Goal: Information Seeking & Learning: Compare options

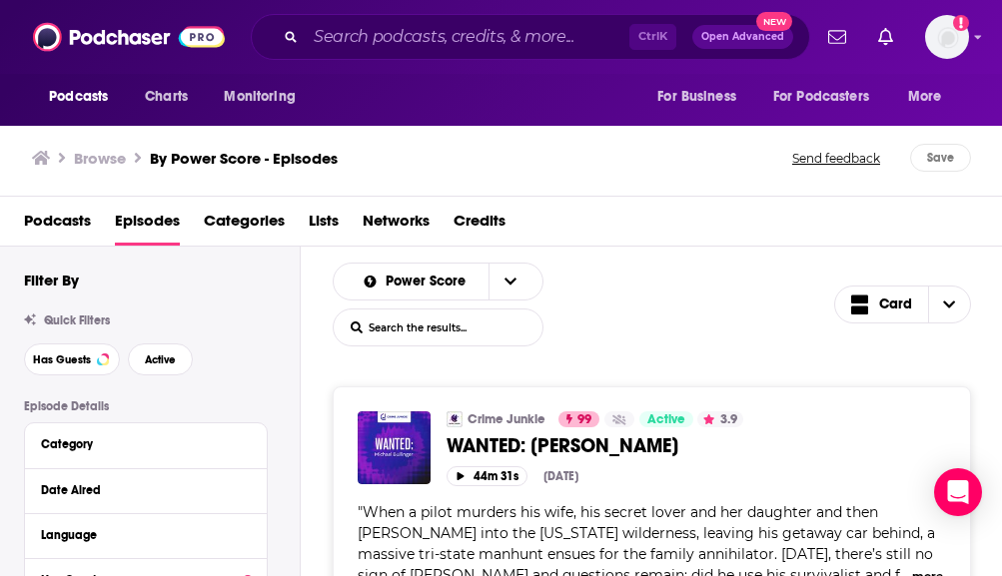
click at [483, 300] on div "Power Score List Search Input Search the results... Card" at bounding box center [583, 305] width 501 height 84
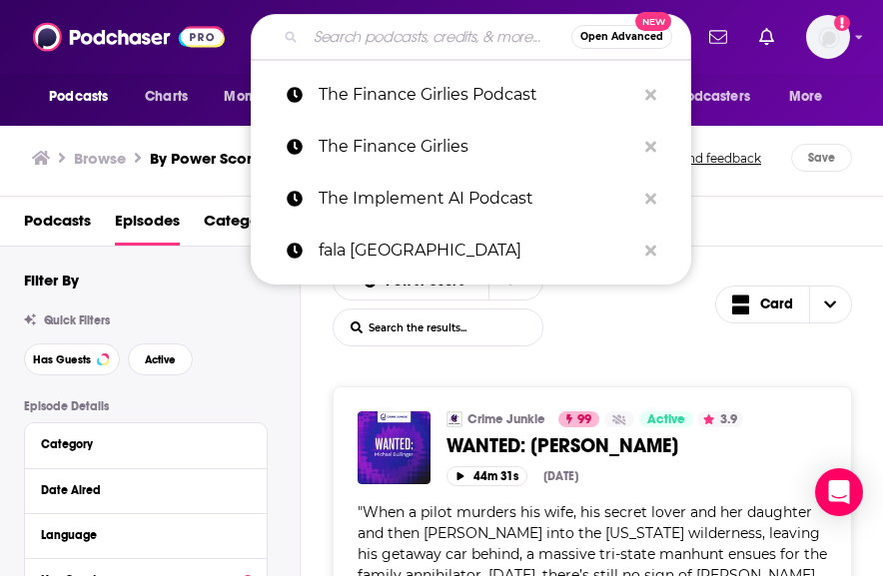
click at [386, 34] on input "Search podcasts, credits, & more..." at bounding box center [439, 37] width 266 height 32
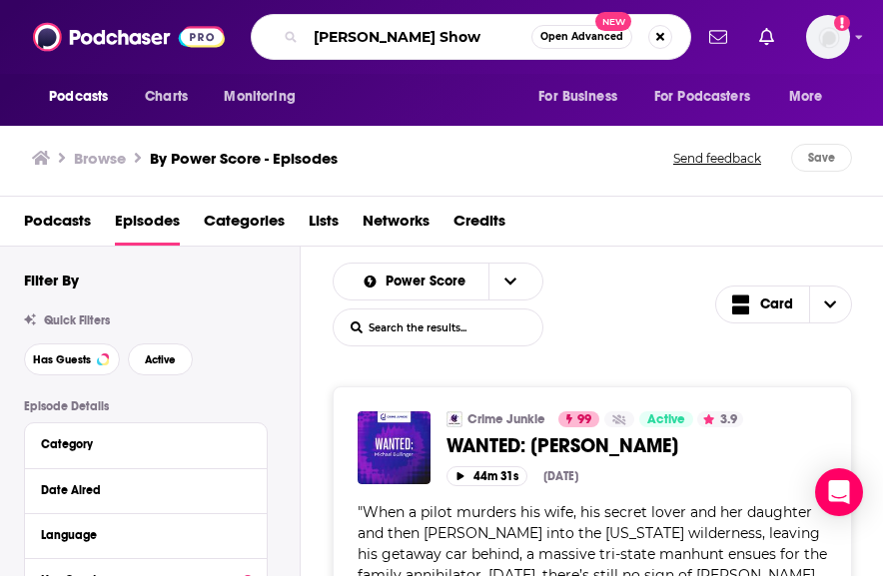
type input "[PERSON_NAME] Show"
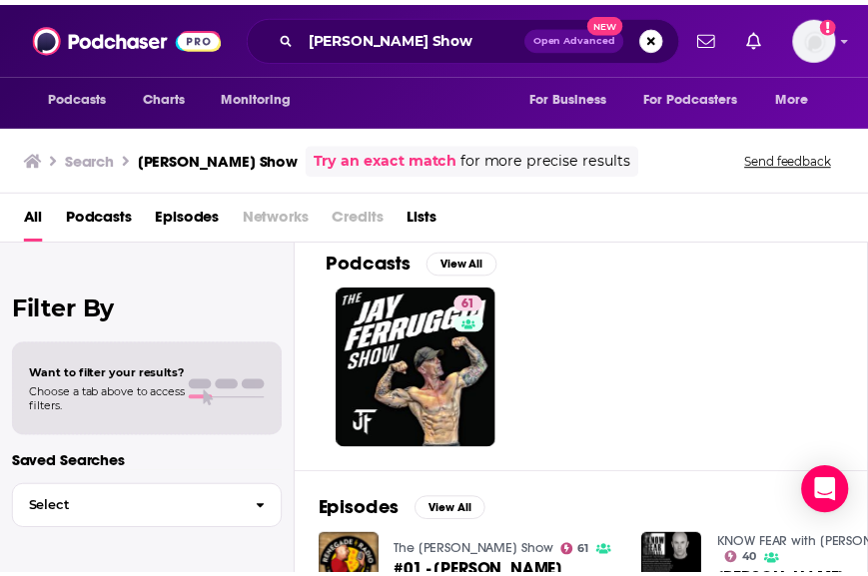
scroll to position [14, 0]
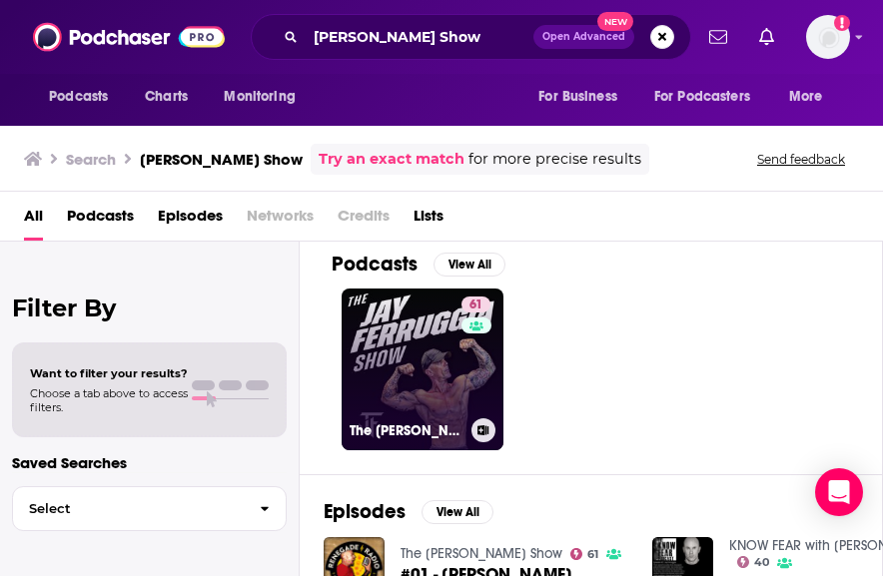
click at [431, 367] on link "61 The [PERSON_NAME] Show" at bounding box center [423, 370] width 162 height 162
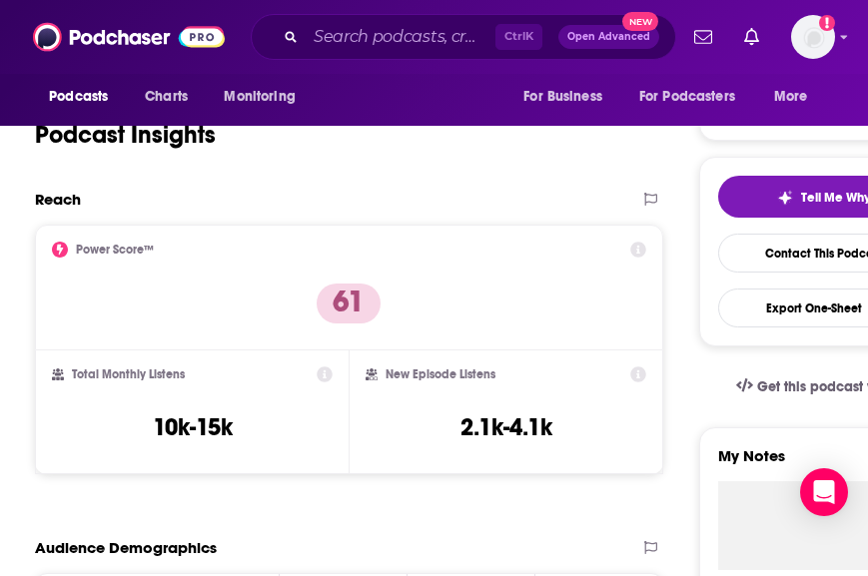
scroll to position [368, 0]
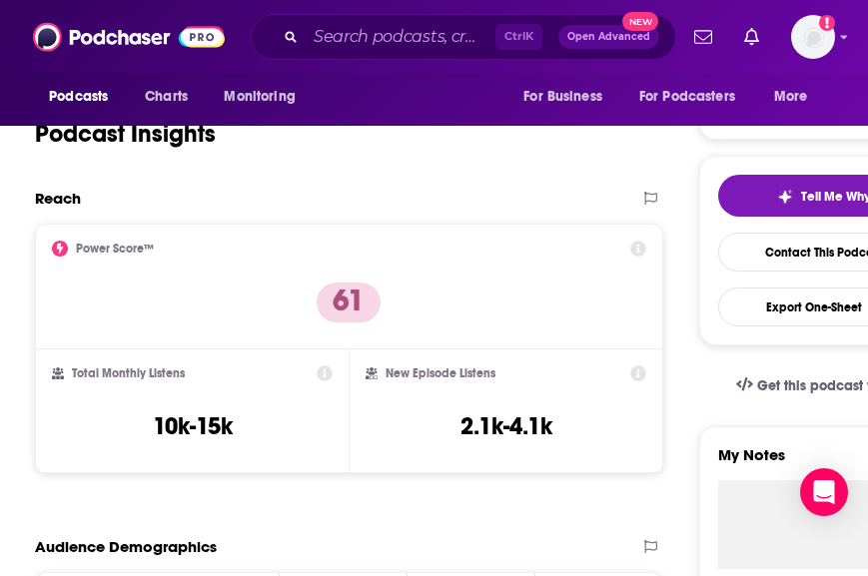
click at [477, 165] on div "Podcast Insights" at bounding box center [340, 122] width 611 height 102
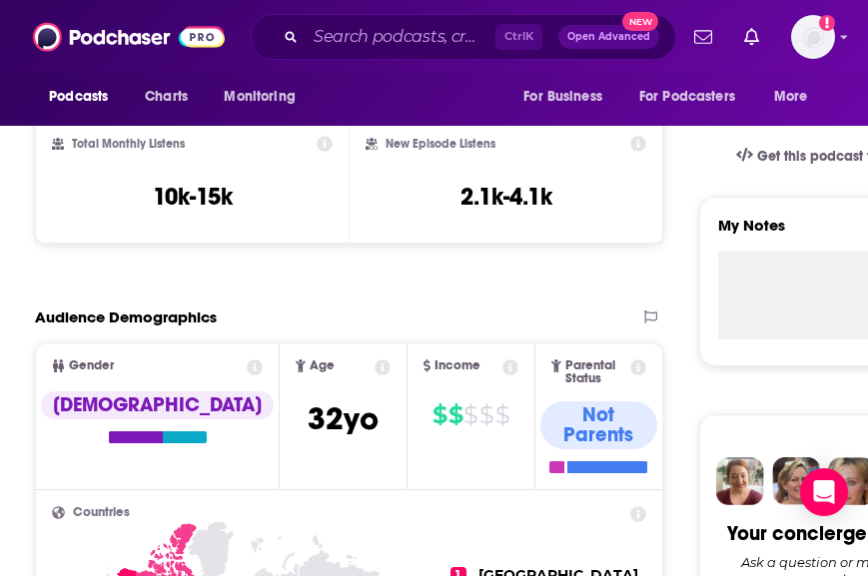
scroll to position [598, 0]
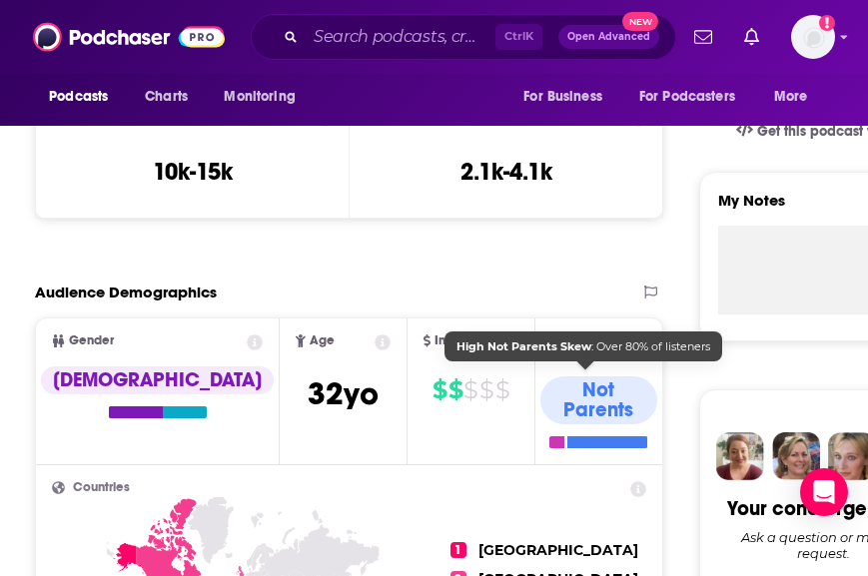
scroll to position [712, 0]
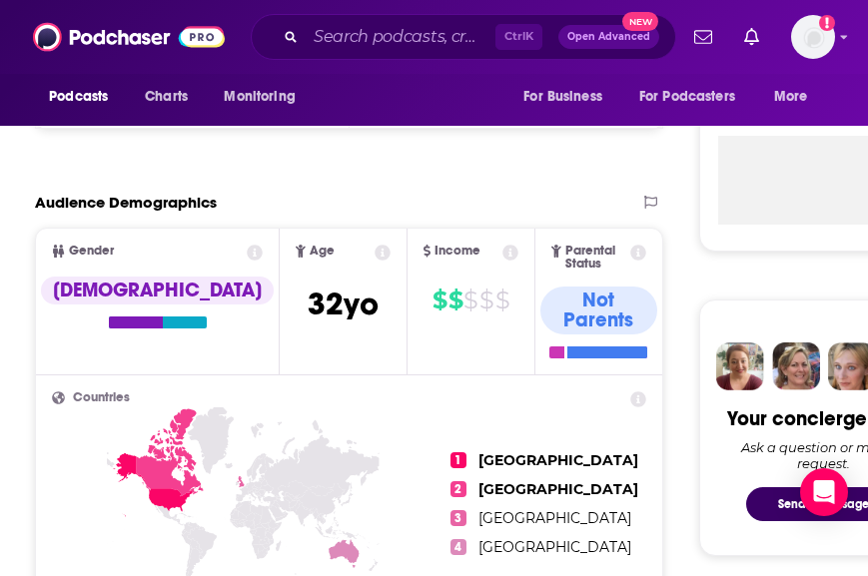
click at [483, 213] on div "Audience Demographics" at bounding box center [349, 210] width 628 height 35
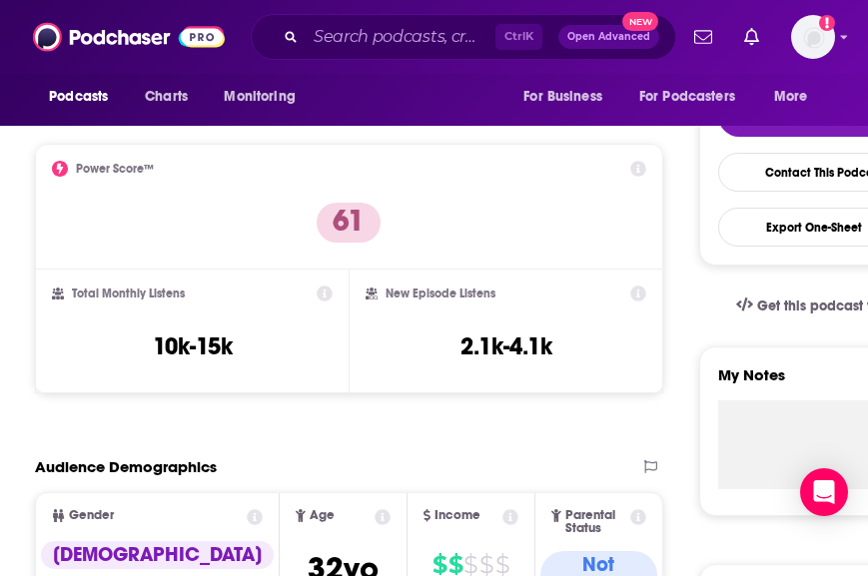
scroll to position [0, 0]
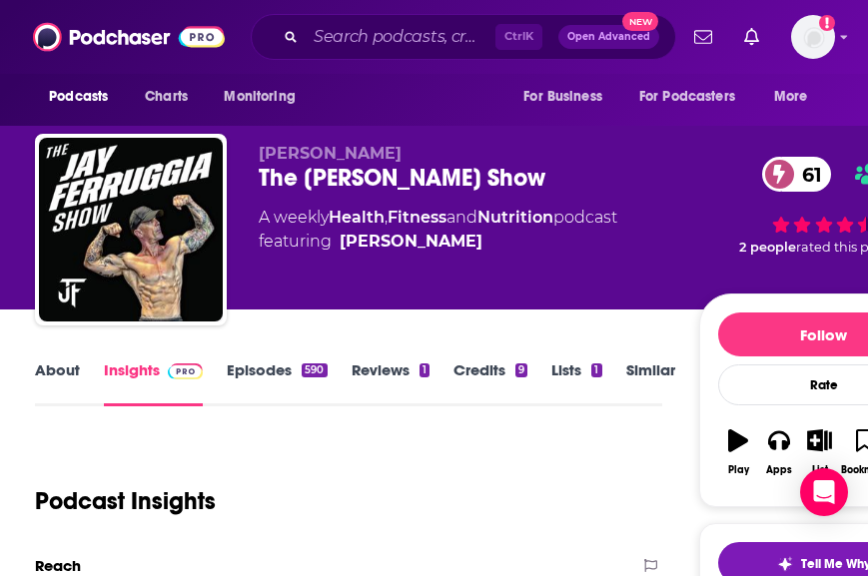
click at [55, 376] on link "About" at bounding box center [57, 384] width 45 height 46
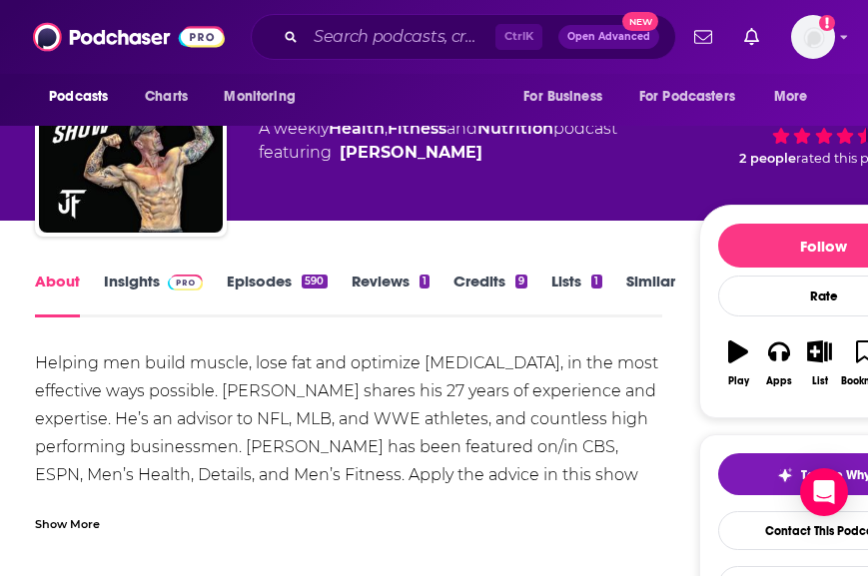
scroll to position [137, 0]
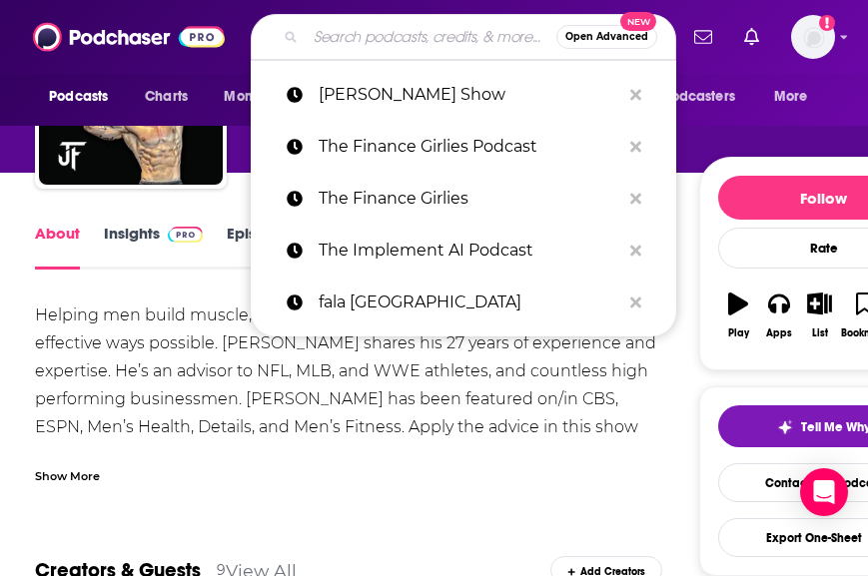
click at [365, 44] on input "Search podcasts, credits, & more..." at bounding box center [431, 37] width 251 height 32
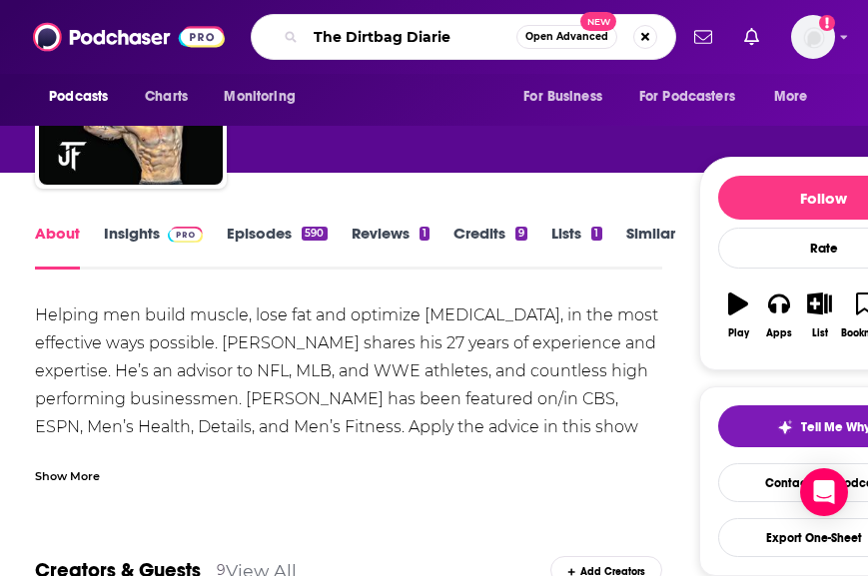
type input "The Dirtbag Diaries"
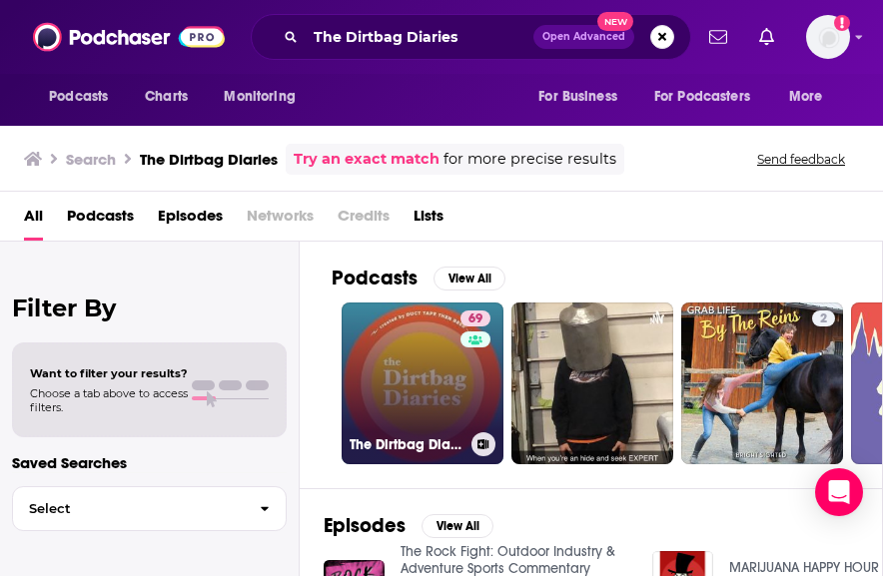
click at [411, 365] on link "69 The Dirtbag Diaries" at bounding box center [423, 384] width 162 height 162
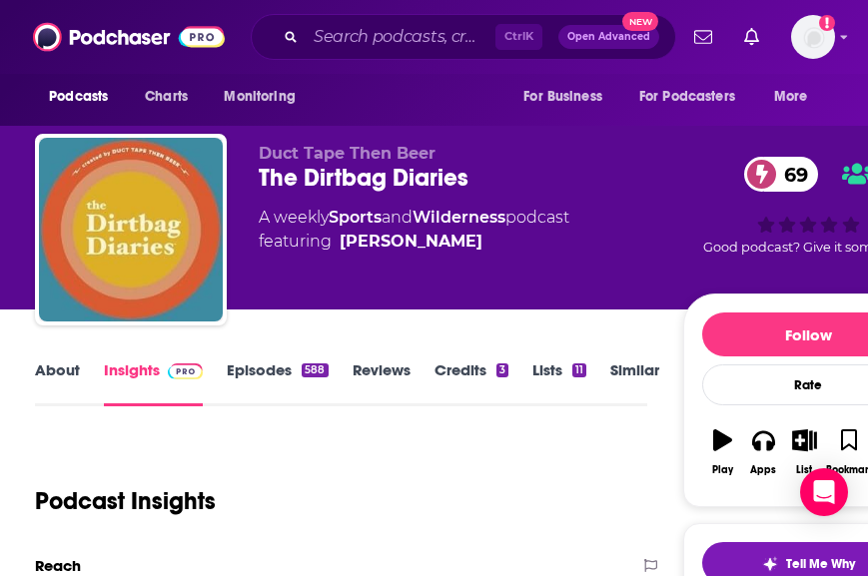
click at [266, 382] on link "Episodes 588" at bounding box center [277, 384] width 101 height 46
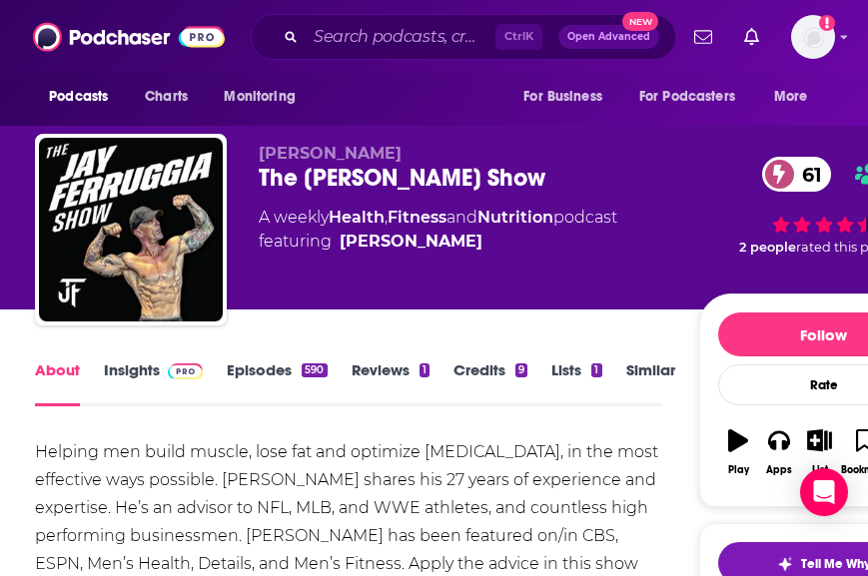
click at [275, 368] on link "Episodes 590" at bounding box center [277, 384] width 100 height 46
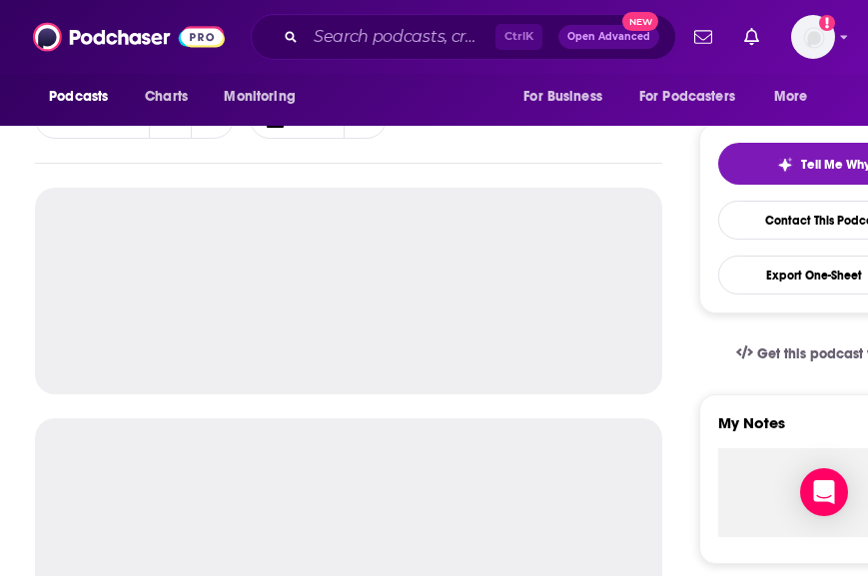
scroll to position [401, 0]
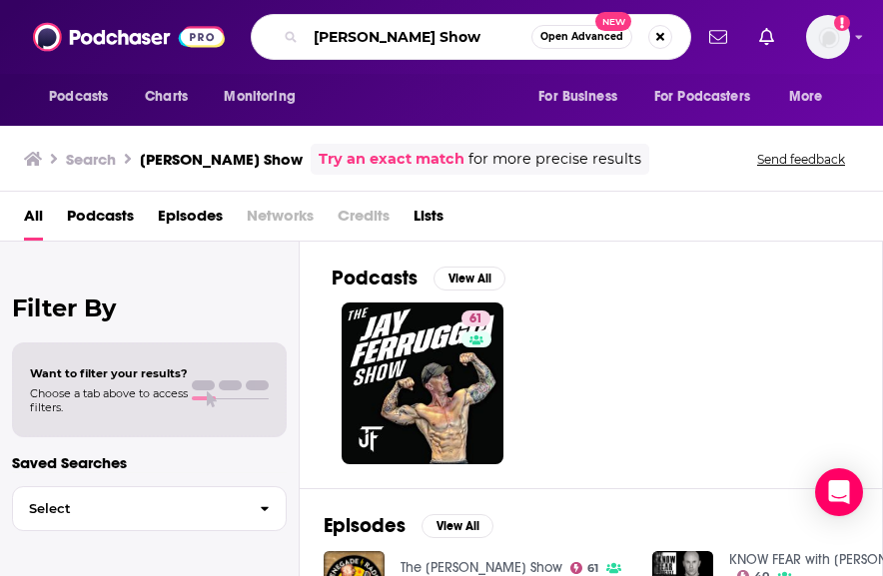
click at [408, 32] on input "[PERSON_NAME] Show" at bounding box center [419, 37] width 226 height 32
type input "The dirtbag diaries"
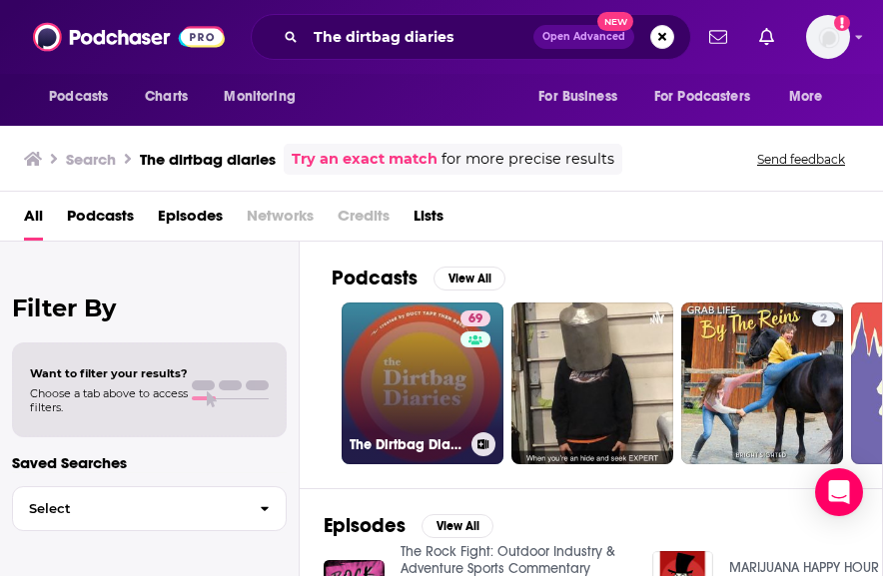
click at [458, 375] on link "69 The Dirtbag Diaries" at bounding box center [423, 384] width 162 height 162
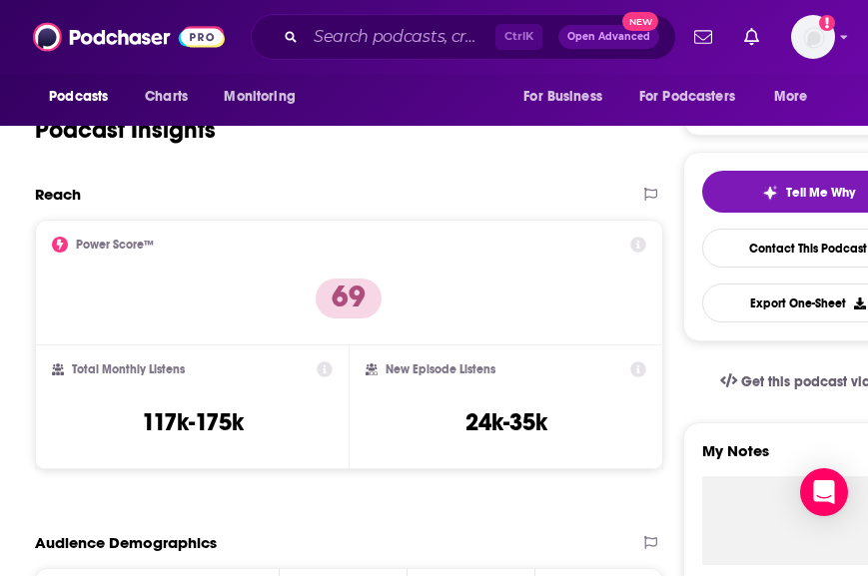
scroll to position [382, 0]
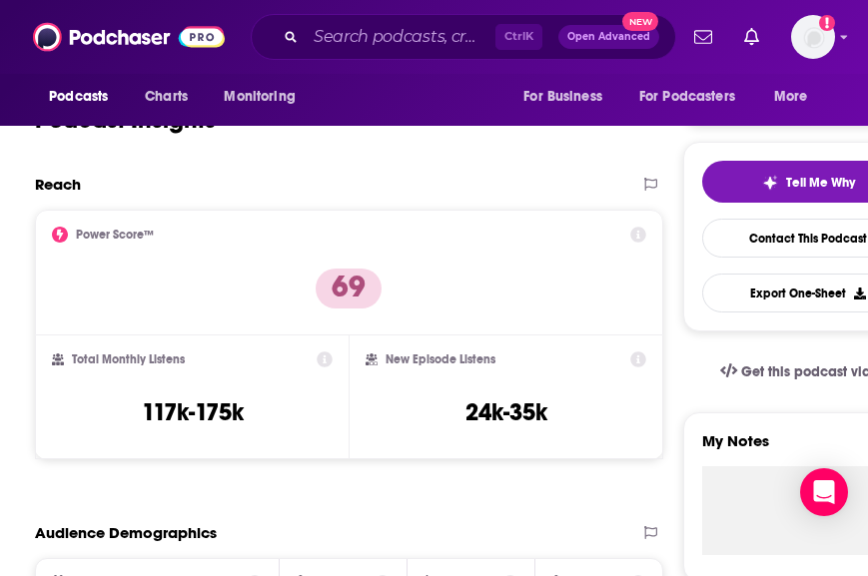
click at [483, 305] on div "Power Score™ 69" at bounding box center [349, 273] width 594 height 92
click at [448, 273] on div "Power Score™ 69" at bounding box center [349, 273] width 594 height 92
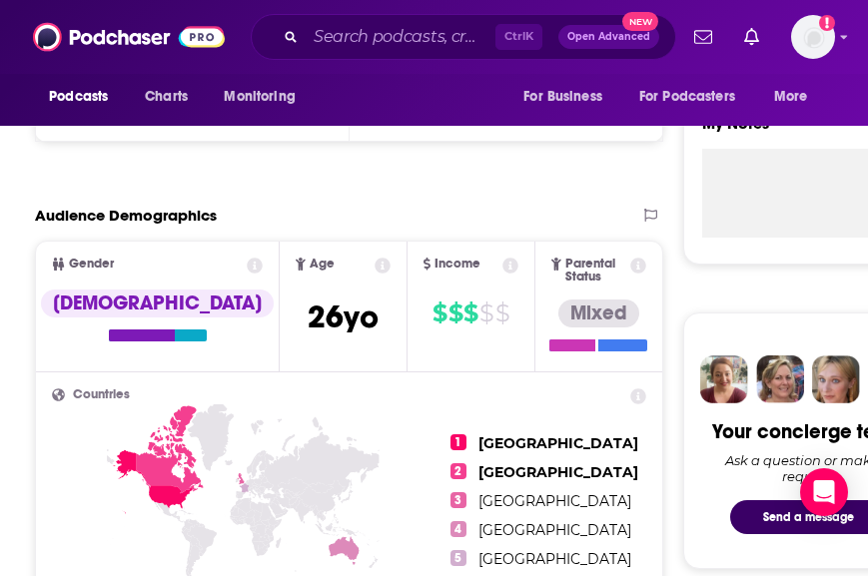
scroll to position [700, 0]
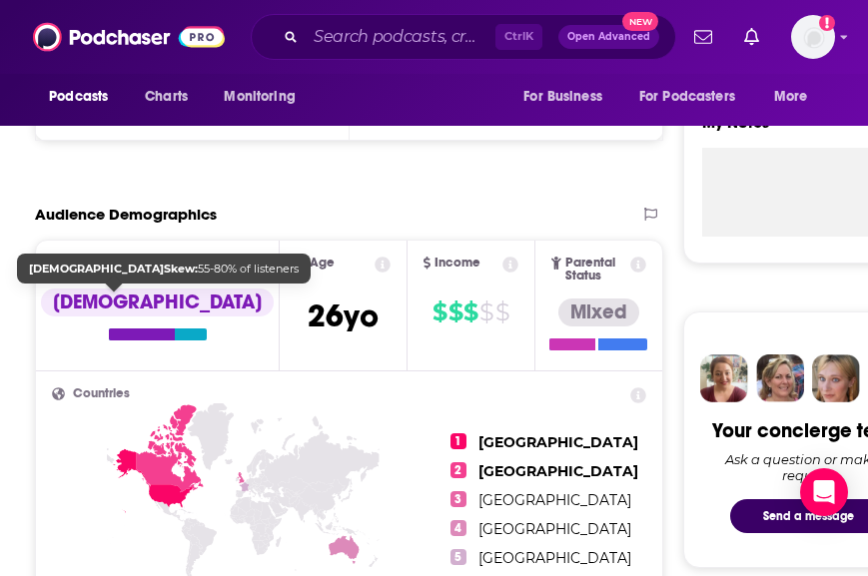
click at [109, 337] on div at bounding box center [142, 335] width 66 height 12
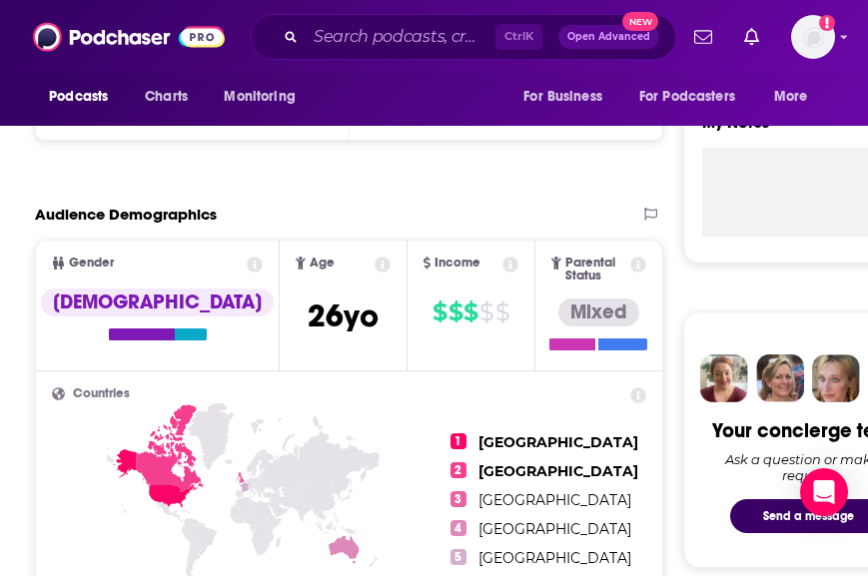
click at [247, 265] on icon at bounding box center [255, 265] width 16 height 16
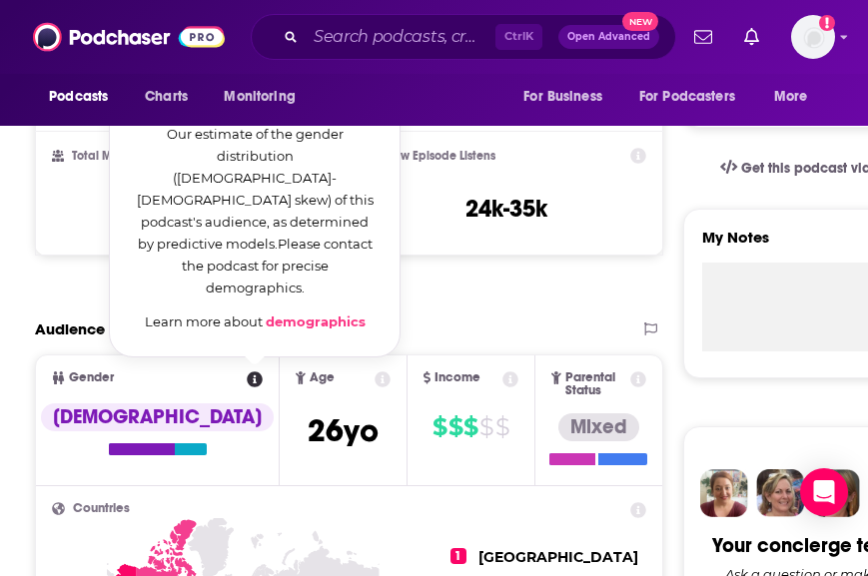
scroll to position [582, 0]
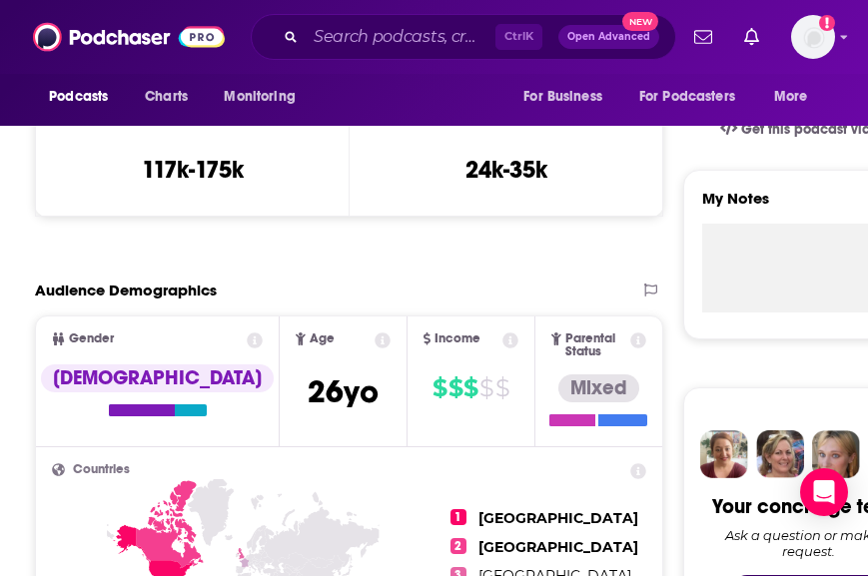
scroll to position [625, 0]
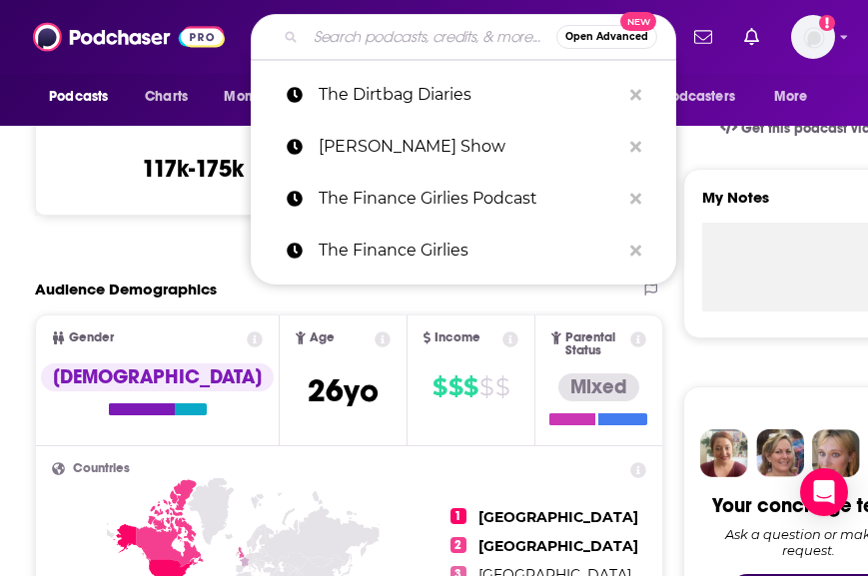
click at [425, 51] on input "Search podcasts, credits, & more..." at bounding box center [431, 37] width 251 height 32
paste input "• The 5 AM Miracle"
type input "• The 5 AM Miracle"
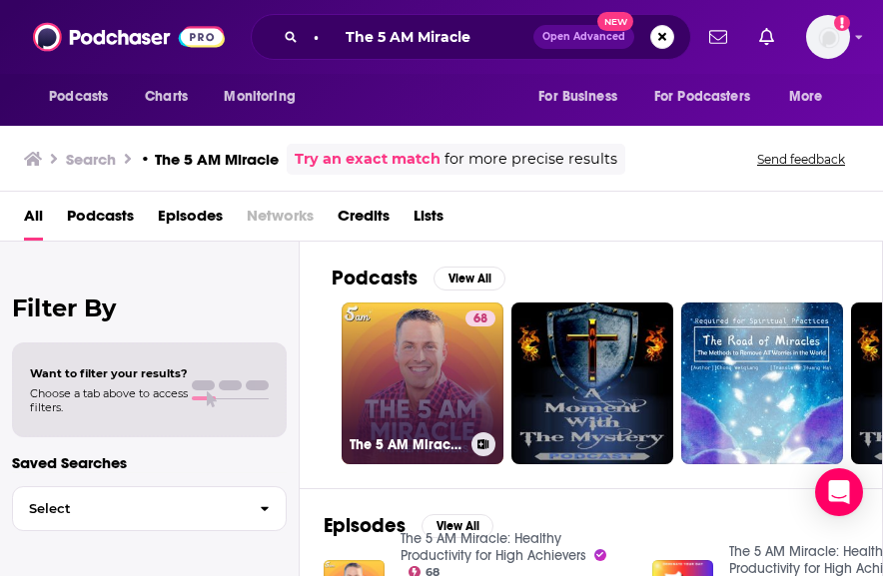
click at [399, 381] on link "68 The 5 AM Miracle: Healthy Productivity for High Achievers" at bounding box center [423, 384] width 162 height 162
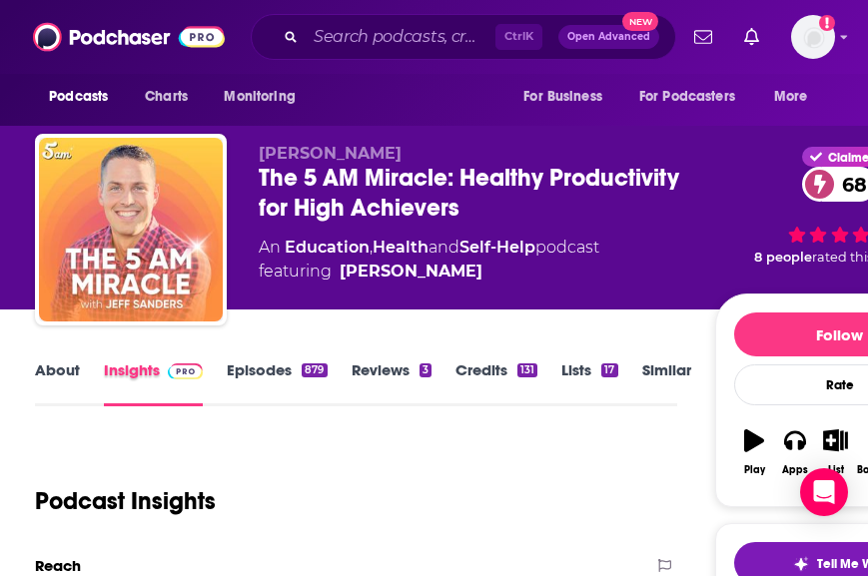
click at [206, 381] on div "Insights" at bounding box center [165, 384] width 123 height 46
click at [266, 370] on link "Episodes 879" at bounding box center [277, 384] width 100 height 46
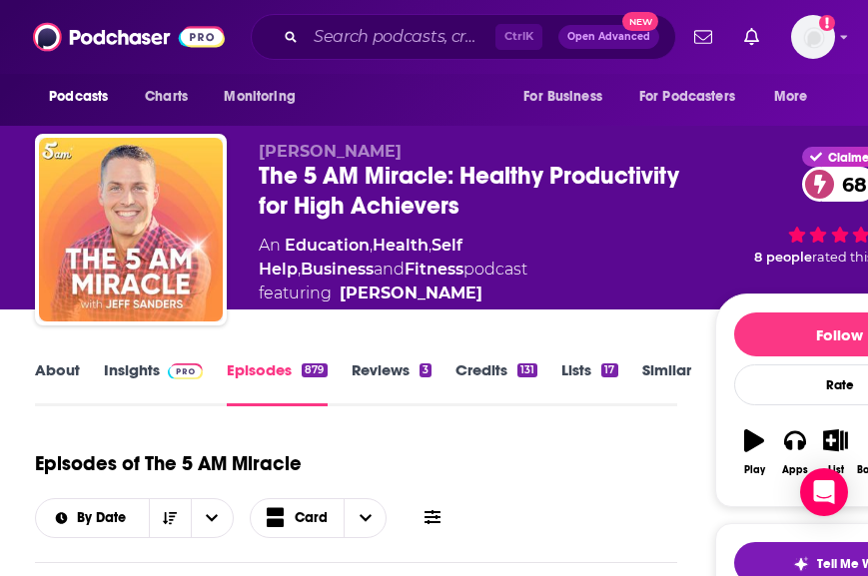
click at [133, 372] on link "Insights" at bounding box center [153, 384] width 99 height 46
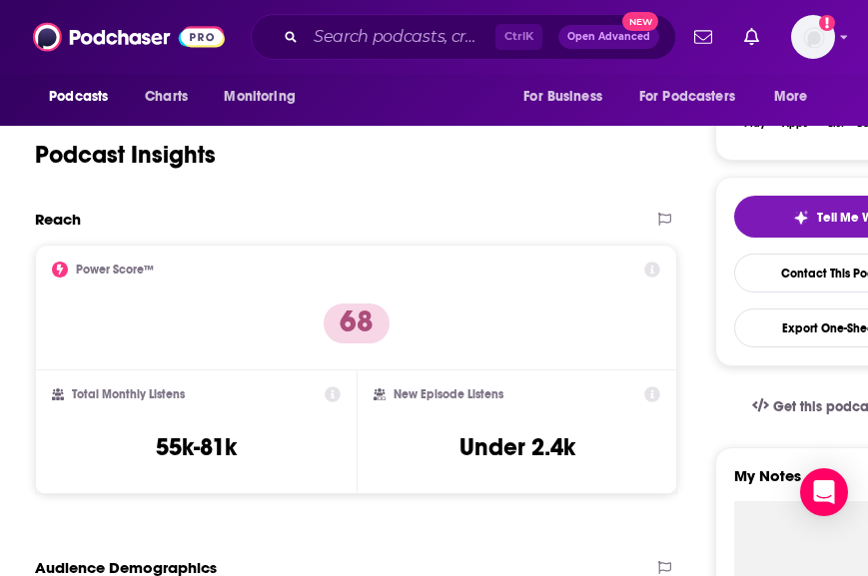
scroll to position [367, 0]
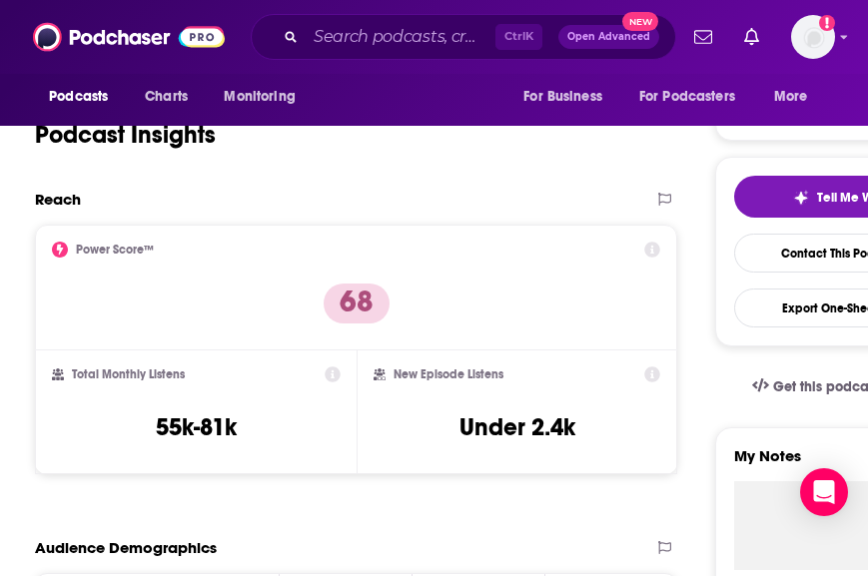
click at [483, 167] on div "Podcast Insights" at bounding box center [348, 123] width 626 height 102
click at [472, 202] on div "Reach" at bounding box center [335, 199] width 601 height 19
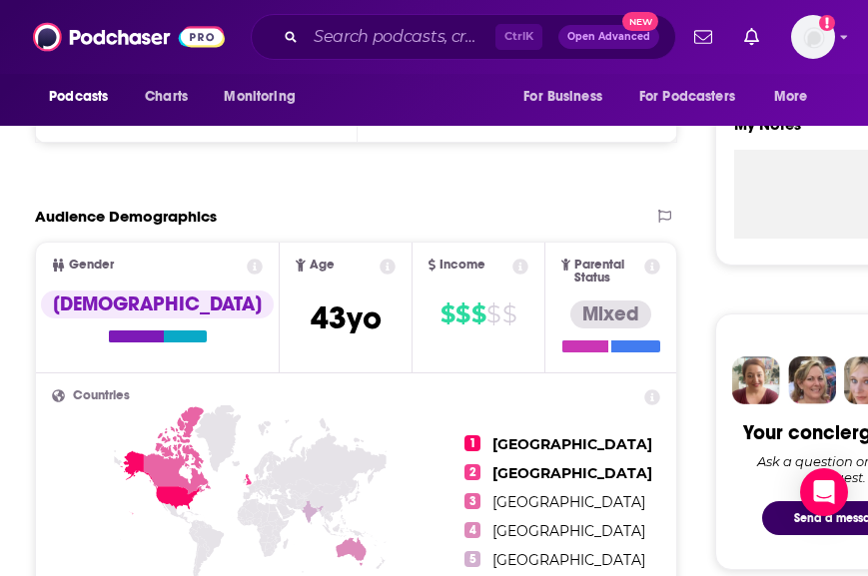
scroll to position [700, 0]
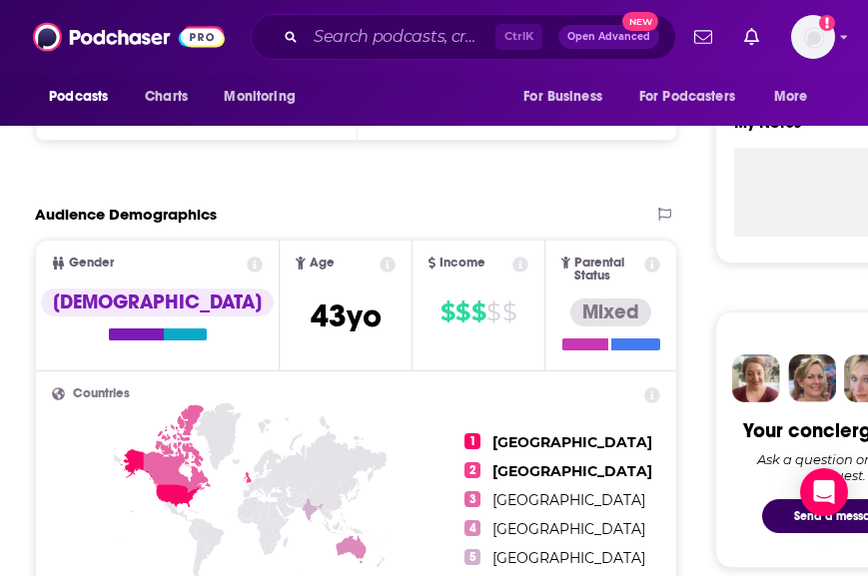
click at [462, 438] on div "1 [GEOGRAPHIC_DATA] 2 [GEOGRAPHIC_DATA] 3 [GEOGRAPHIC_DATA] 4 [GEOGRAPHIC_DATA]…" at bounding box center [356, 500] width 608 height 224
click at [427, 33] on input "Search podcasts, credits, & more..." at bounding box center [401, 37] width 190 height 32
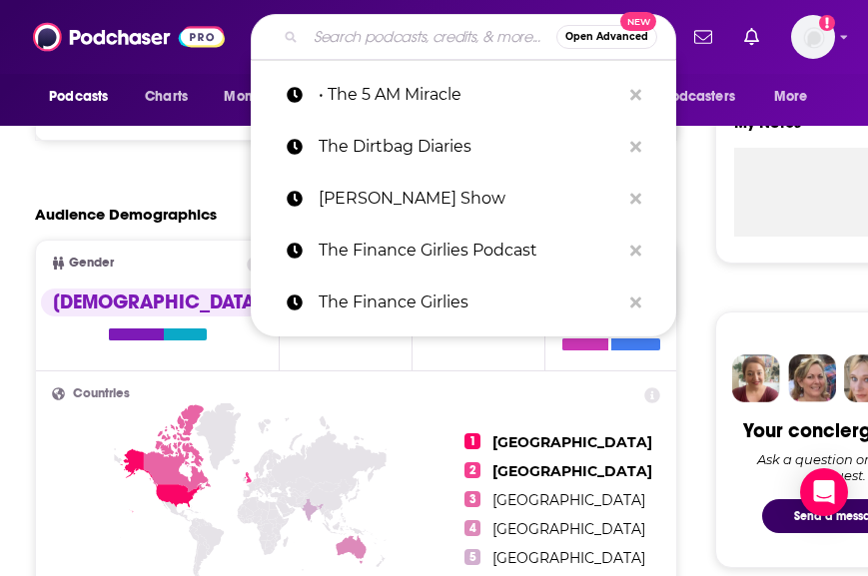
paste input "• Motivational Speeches by Coach Pain and Motiversity"
type input "• Motivational Speeches by Coach Pain and Motiversity"
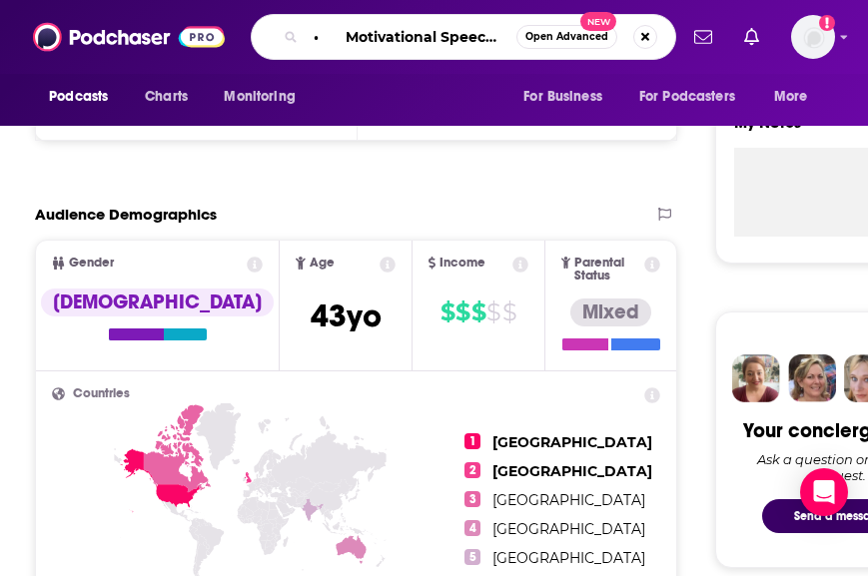
scroll to position [0, 229]
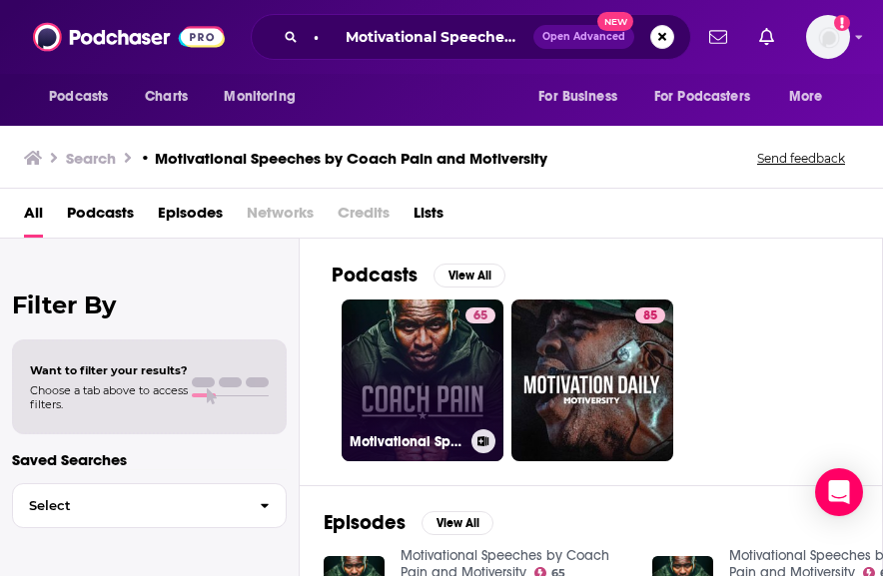
click at [403, 356] on link "65 Motivational Speeches by Coach Pain and Motiversity" at bounding box center [423, 381] width 162 height 162
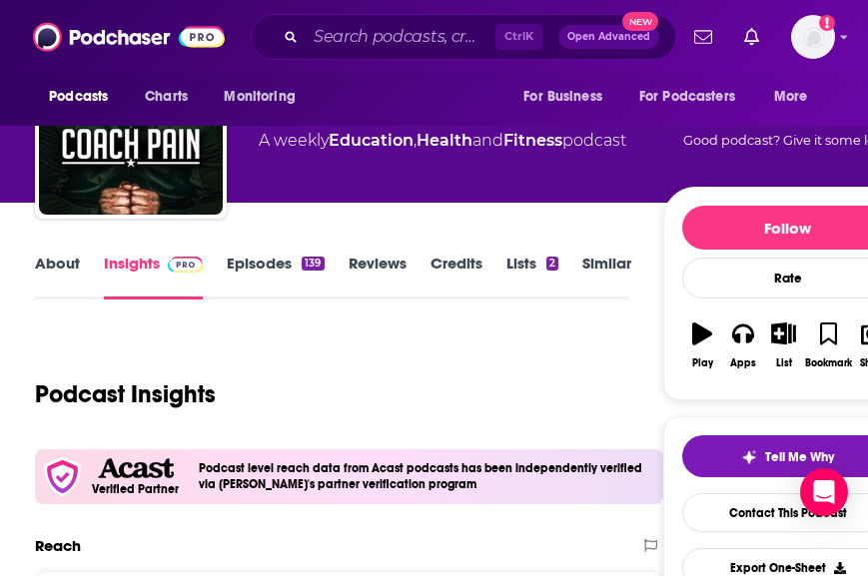
scroll to position [90, 0]
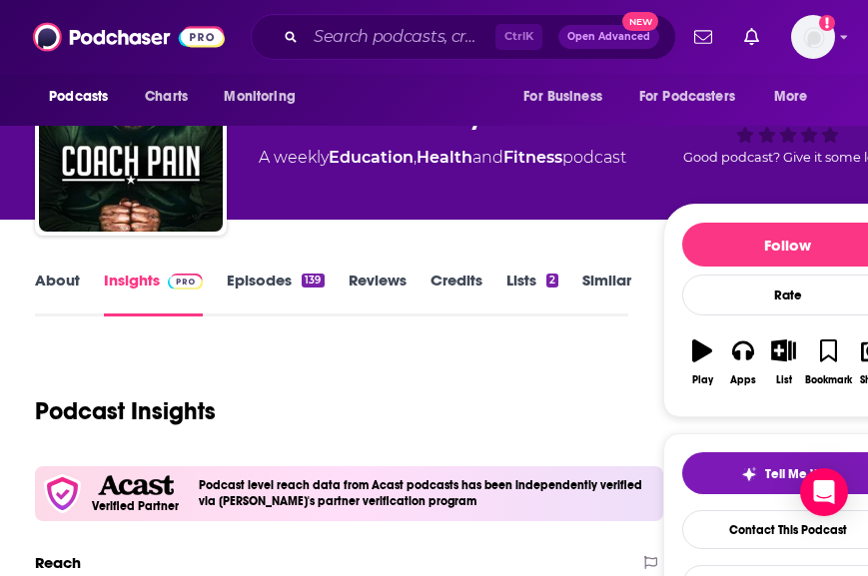
click at [43, 276] on link "About" at bounding box center [57, 294] width 45 height 46
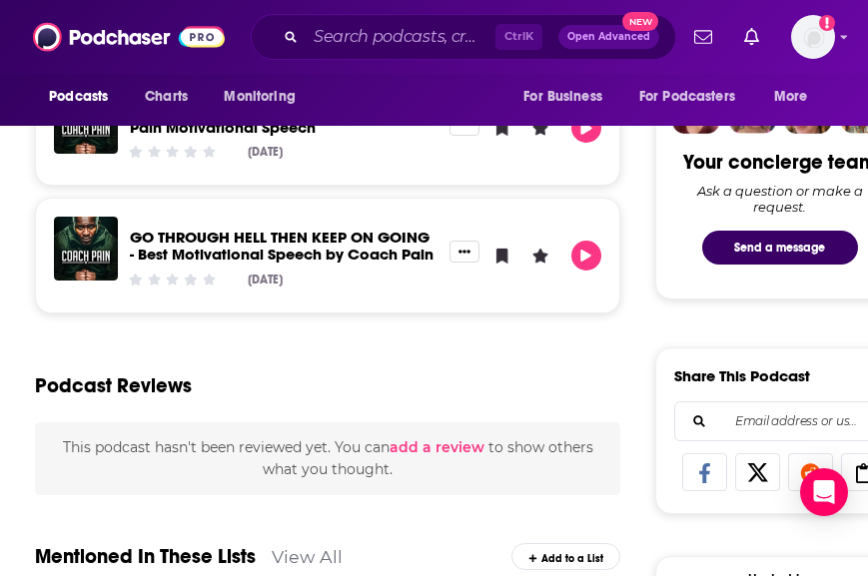
scroll to position [972, 0]
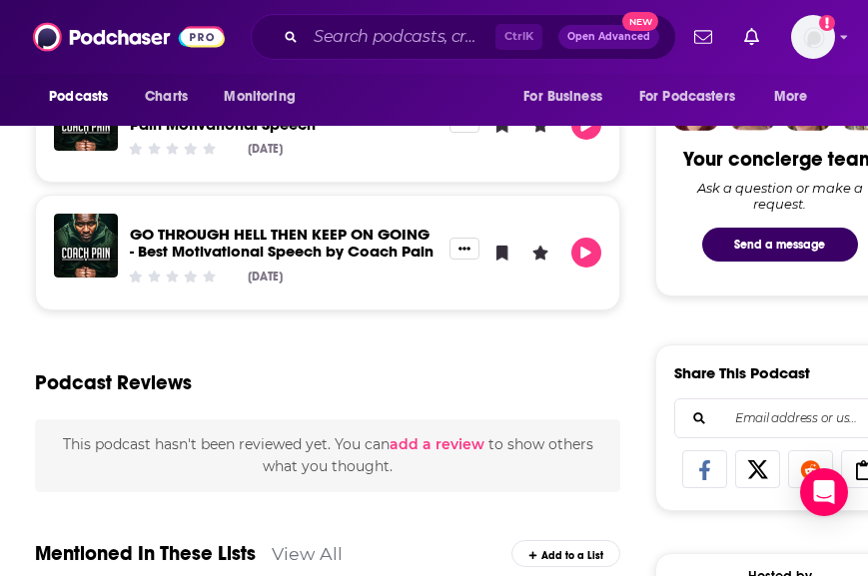
click at [439, 368] on div "Podcast Reviews" at bounding box center [327, 371] width 585 height 97
click at [350, 47] on input "Search podcasts, credits, & more..." at bounding box center [401, 37] width 190 height 32
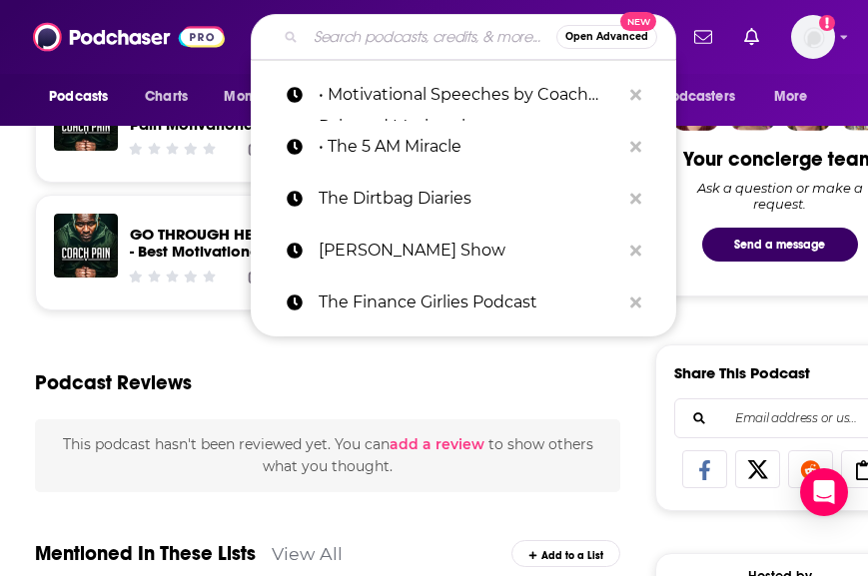
paste input "• Chasing Excellence"
type input "• Chasing Excellence"
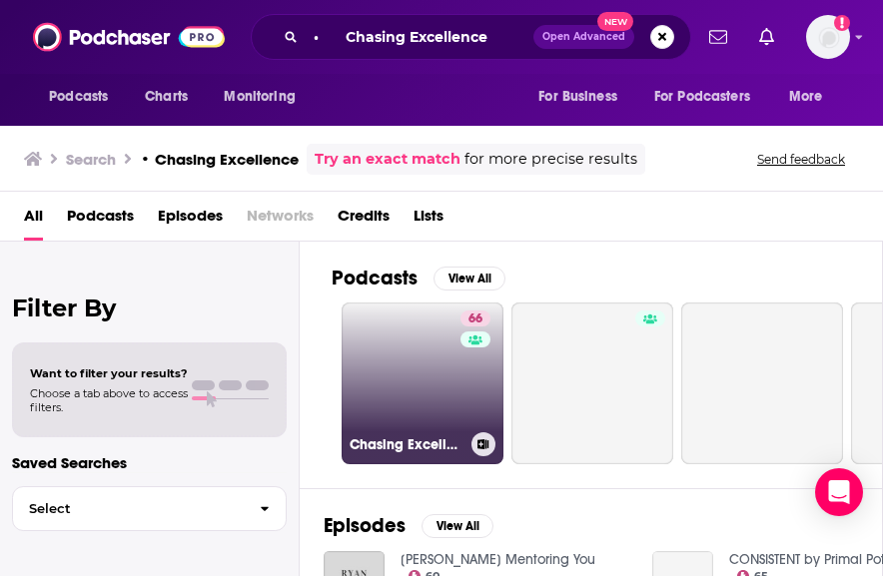
click at [399, 389] on link "66 Chasing Excellence" at bounding box center [423, 384] width 162 height 162
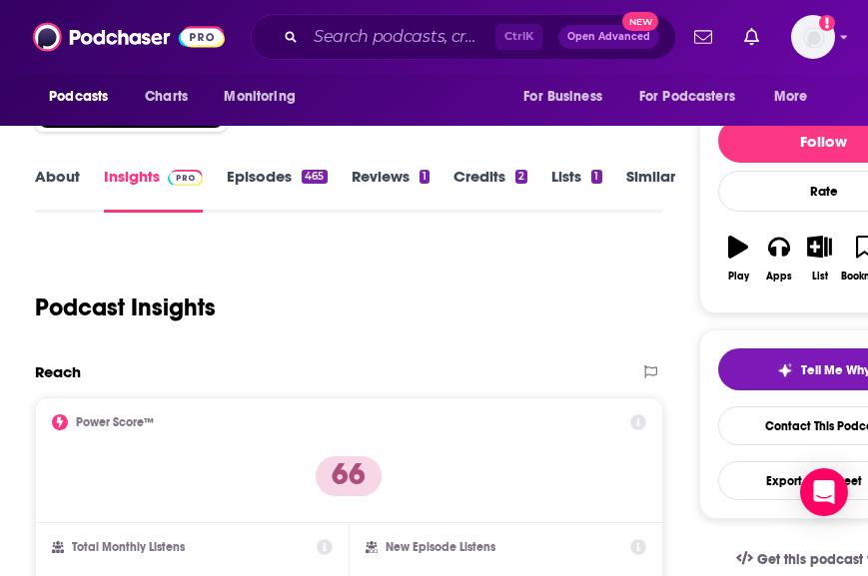
scroll to position [501, 0]
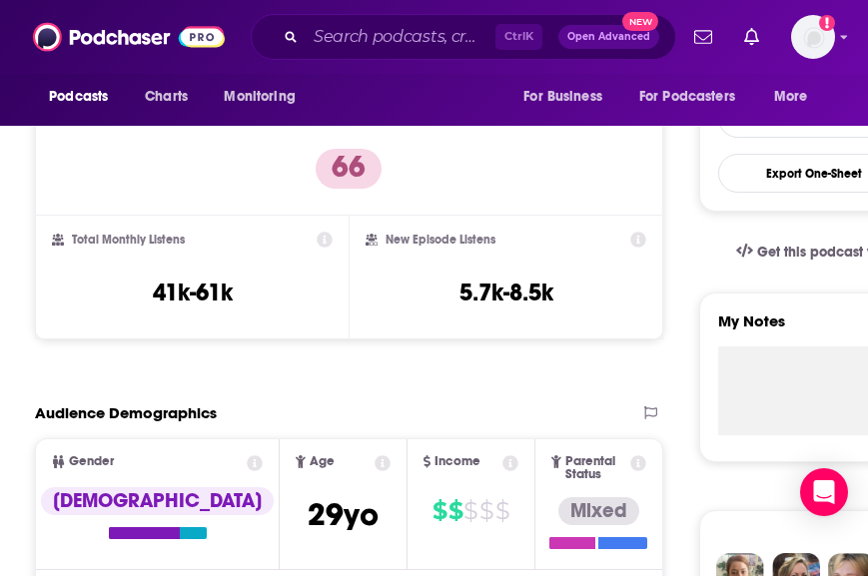
click at [482, 414] on div "Audience Demographics" at bounding box center [328, 413] width 587 height 19
click at [472, 355] on div "Reach Power Score™ 66 Total Monthly Listens 41k-61k New Episode Listens 5.7k-8.…" at bounding box center [349, 205] width 628 height 301
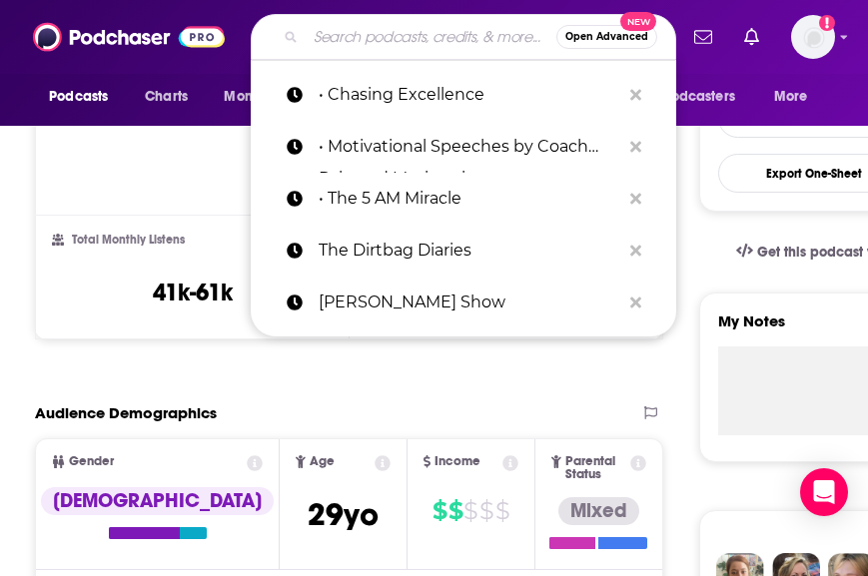
click at [442, 43] on input "Search podcasts, credits, & more..." at bounding box center [431, 37] width 251 height 32
paste input "• Align Podcast"
type input "• Align Podcast"
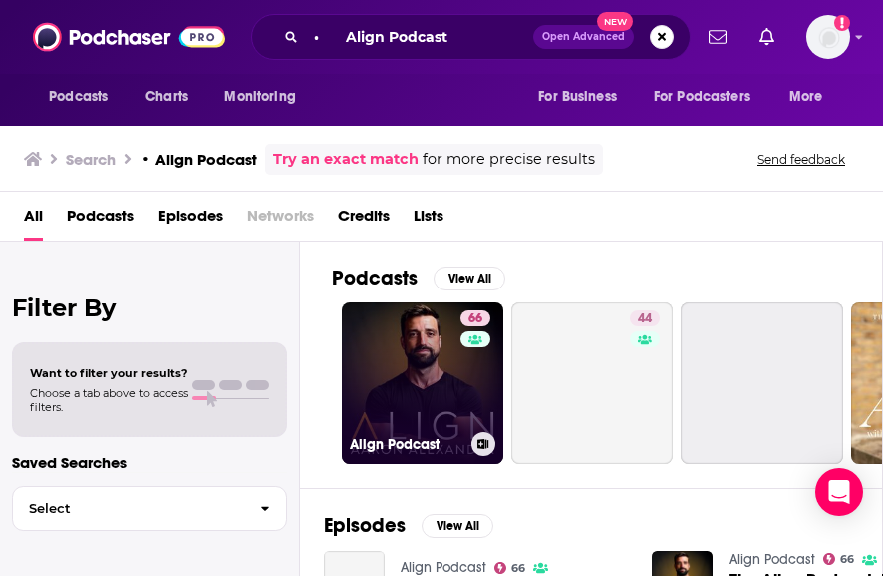
click at [421, 374] on link "66 Align Podcast" at bounding box center [423, 384] width 162 height 162
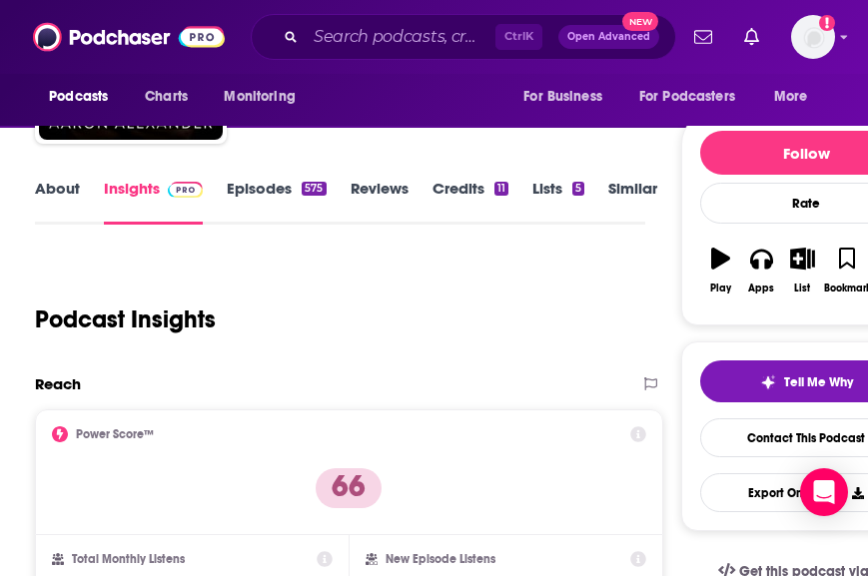
scroll to position [438, 0]
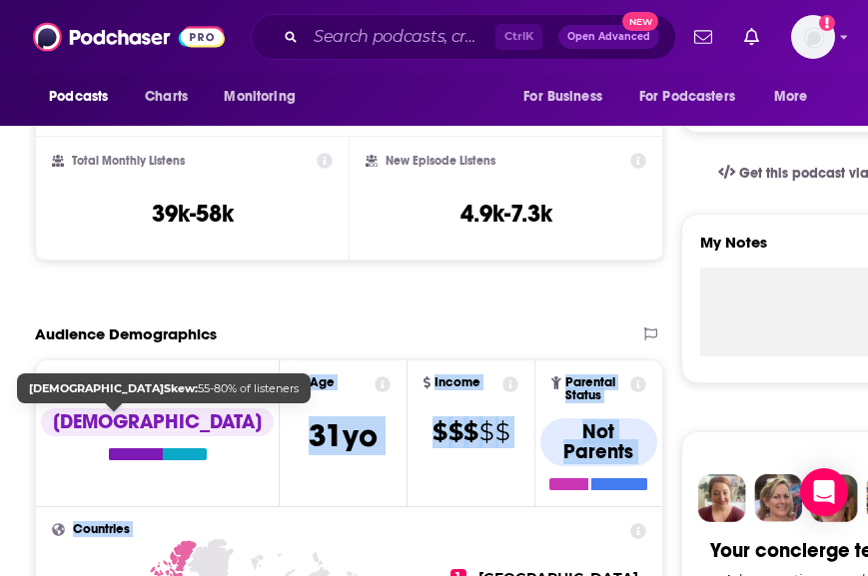
drag, startPoint x: 113, startPoint y: 455, endPoint x: 137, endPoint y: 490, distance: 42.4
